Goal: Task Accomplishment & Management: Use online tool/utility

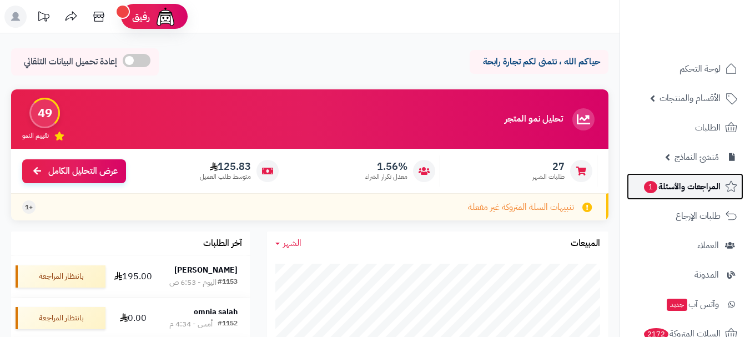
click at [697, 184] on span "المراجعات والأسئلة 1" at bounding box center [682, 187] width 78 height 16
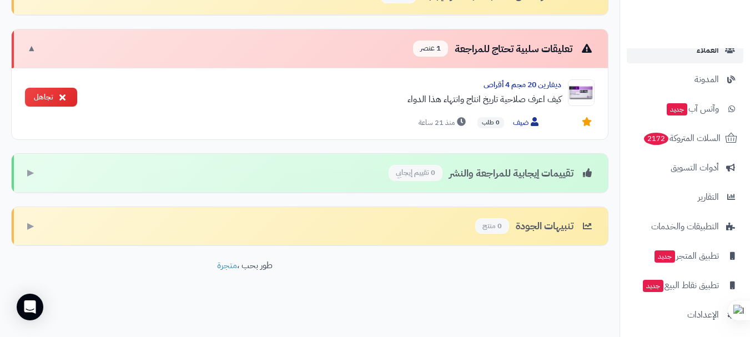
scroll to position [201, 0]
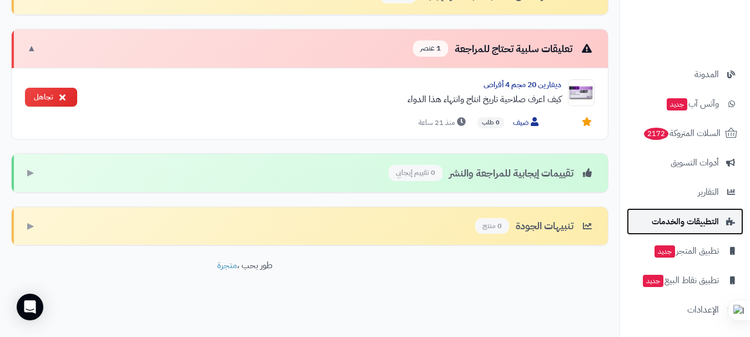
click at [691, 224] on span "التطبيقات والخدمات" at bounding box center [685, 222] width 67 height 16
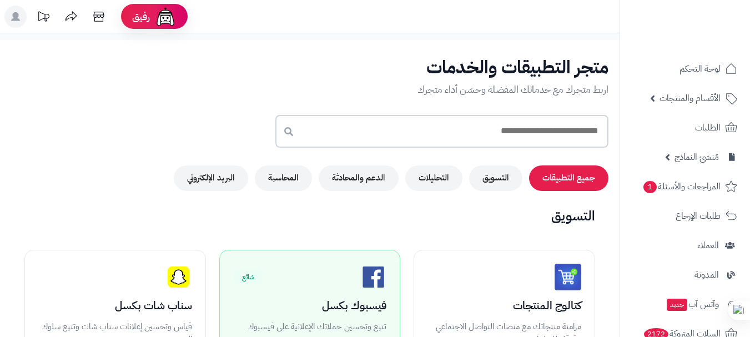
click at [550, 132] on input "text" at bounding box center [442, 131] width 333 height 33
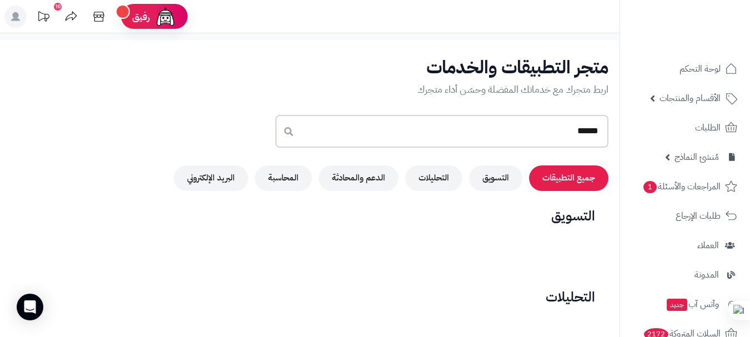
type input "******"
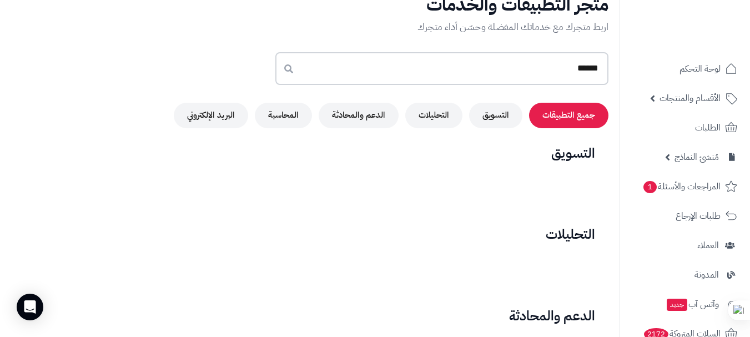
scroll to position [34, 0]
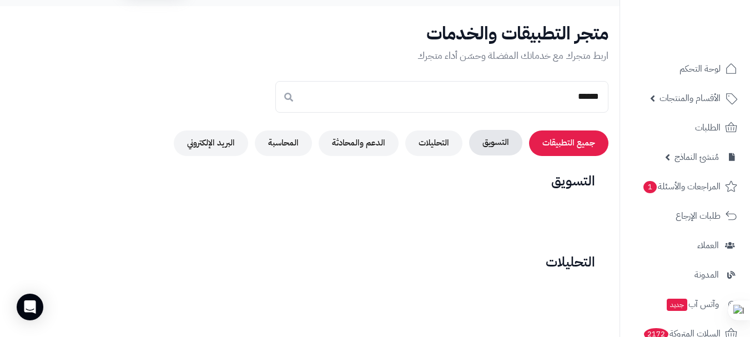
click at [489, 148] on button "التسويق" at bounding box center [495, 143] width 53 height 26
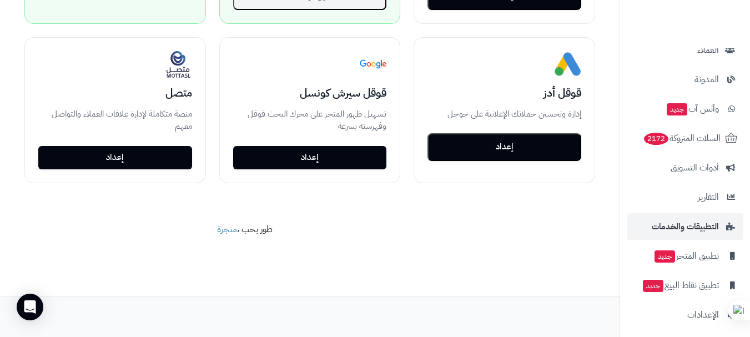
scroll to position [201, 0]
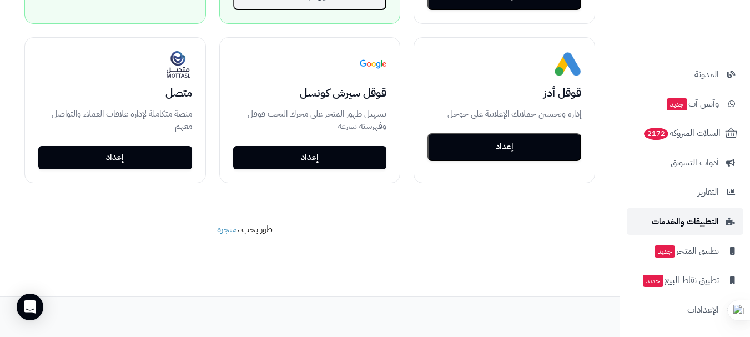
click at [703, 214] on span "التطبيقات والخدمات" at bounding box center [685, 222] width 67 height 16
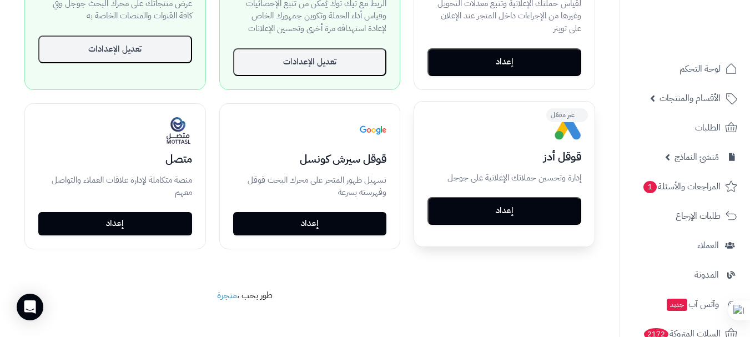
scroll to position [0, 0]
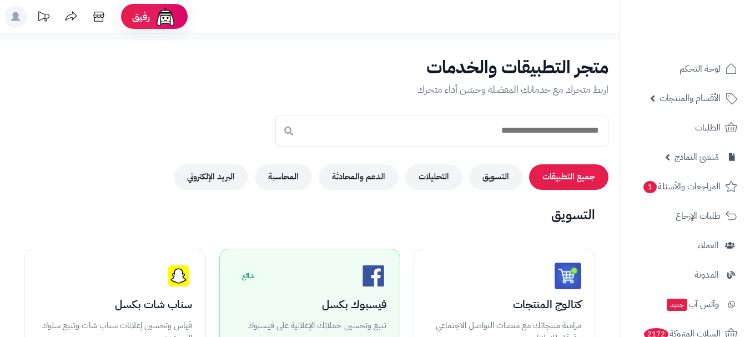
click at [589, 180] on button "جميع التطبيقات" at bounding box center [568, 177] width 79 height 26
click at [575, 178] on button "جميع التطبيقات" at bounding box center [568, 177] width 79 height 26
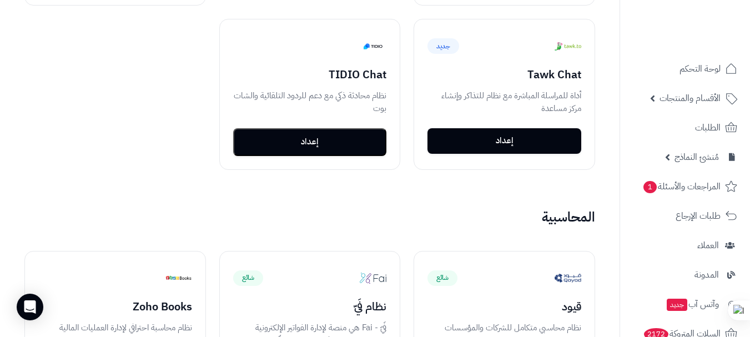
scroll to position [1128, 0]
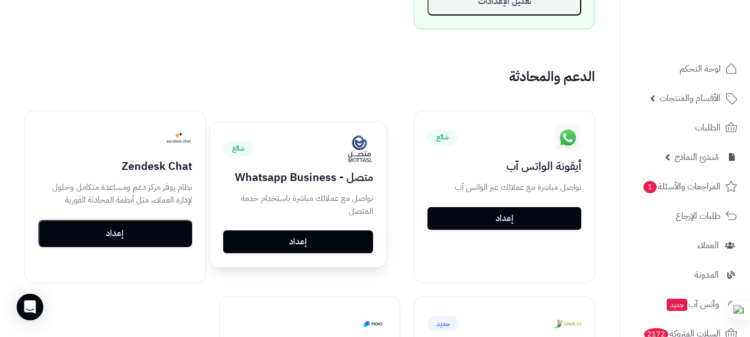
click at [303, 241] on link "إعداد" at bounding box center [298, 242] width 150 height 23
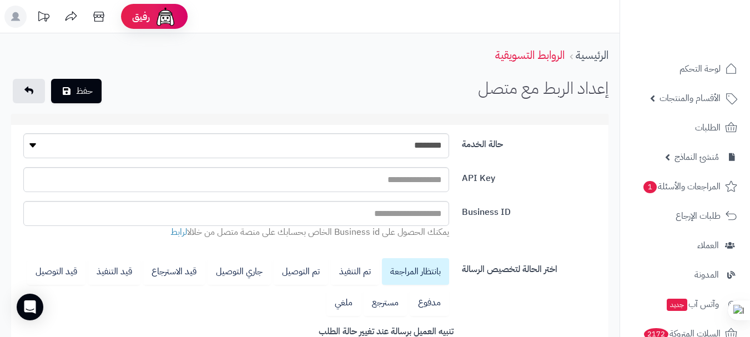
select select "********"
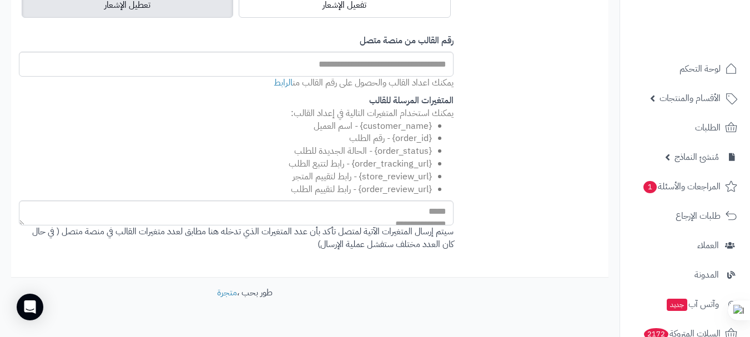
scroll to position [381, 0]
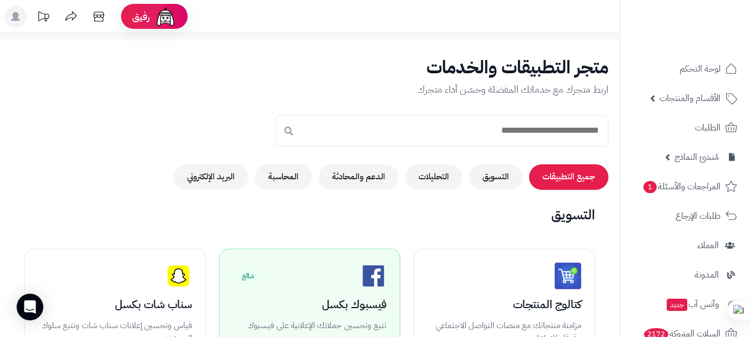
scroll to position [278, 0]
